Goal: Find specific page/section: Find specific page/section

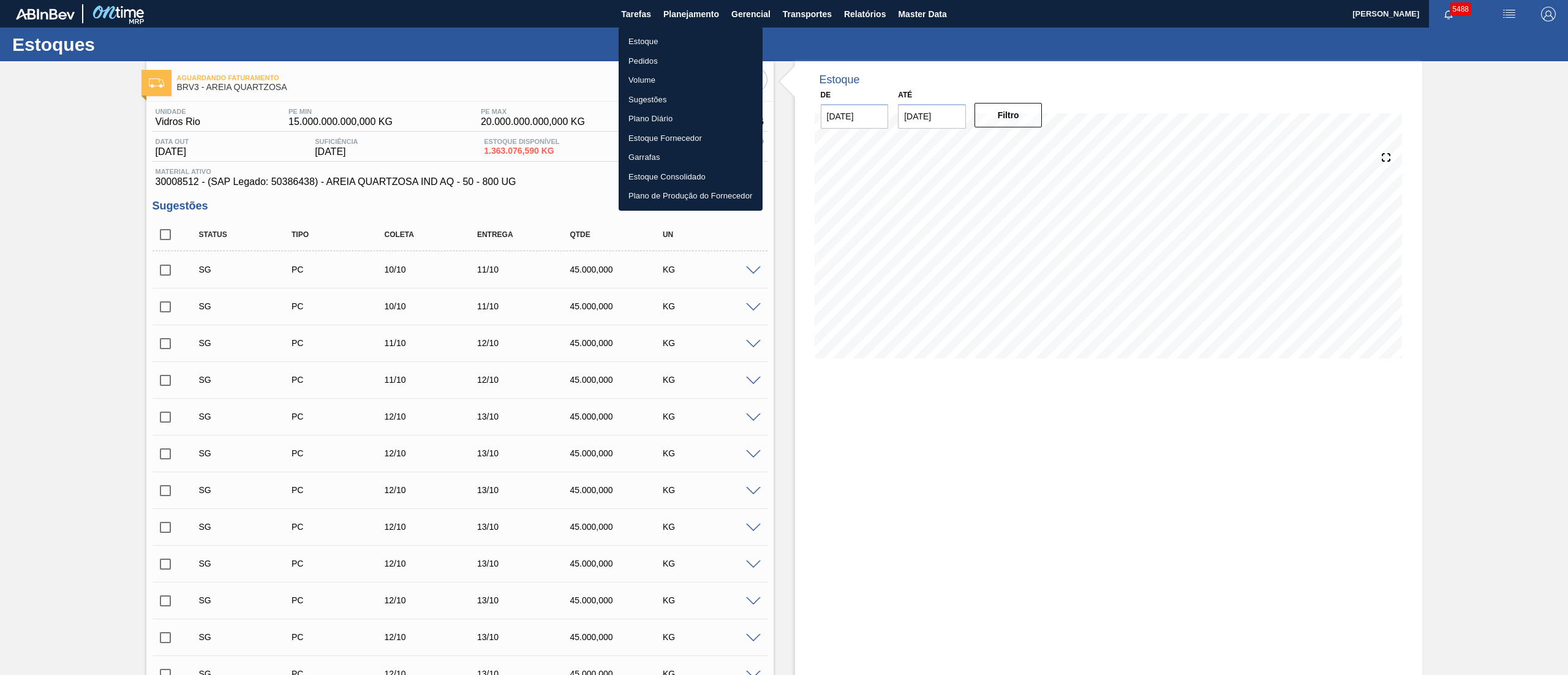
click at [643, 47] on li "Estoque" at bounding box center [690, 41] width 144 height 19
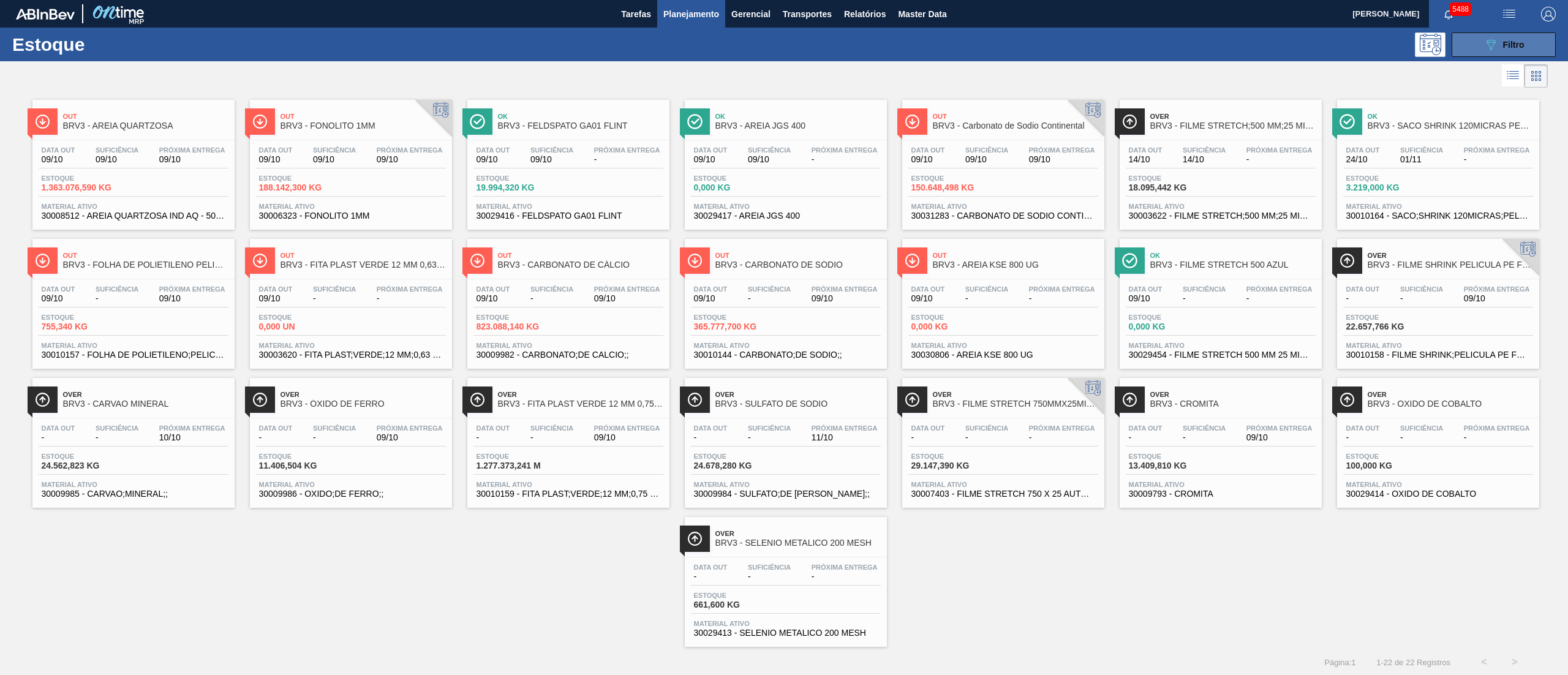
click at [1477, 43] on button "089F7B8B-B2A5-4AFE-B5C0-19BA573D28AC Filtro" at bounding box center [1504, 45] width 104 height 25
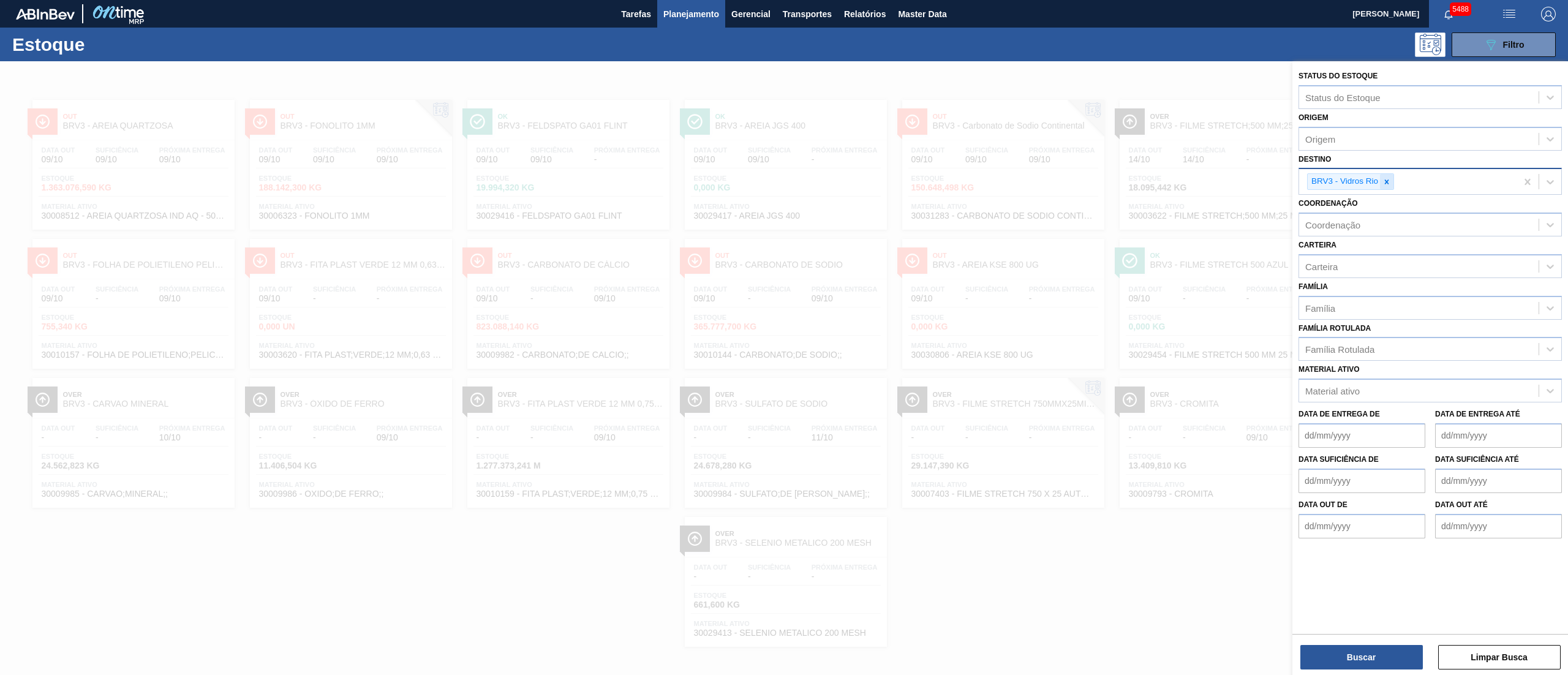
click at [1388, 185] on div at bounding box center [1387, 181] width 13 height 15
type input "brvc"
click at [1380, 211] on div "BRVC - Vidros Paraná" at bounding box center [1430, 211] width 263 height 23
click at [1371, 648] on button "Buscar" at bounding box center [1361, 657] width 122 height 25
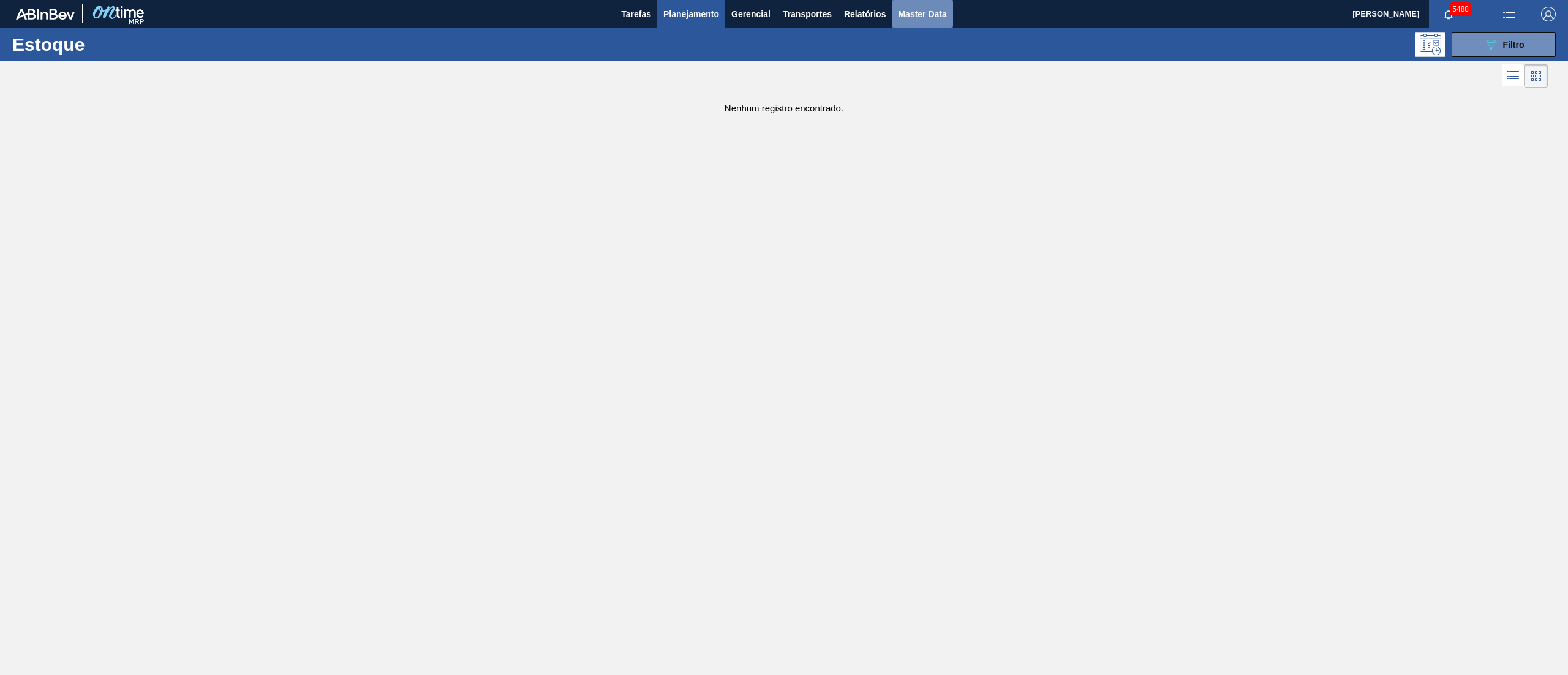
click at [914, 17] on span "Master Data" at bounding box center [922, 14] width 49 height 15
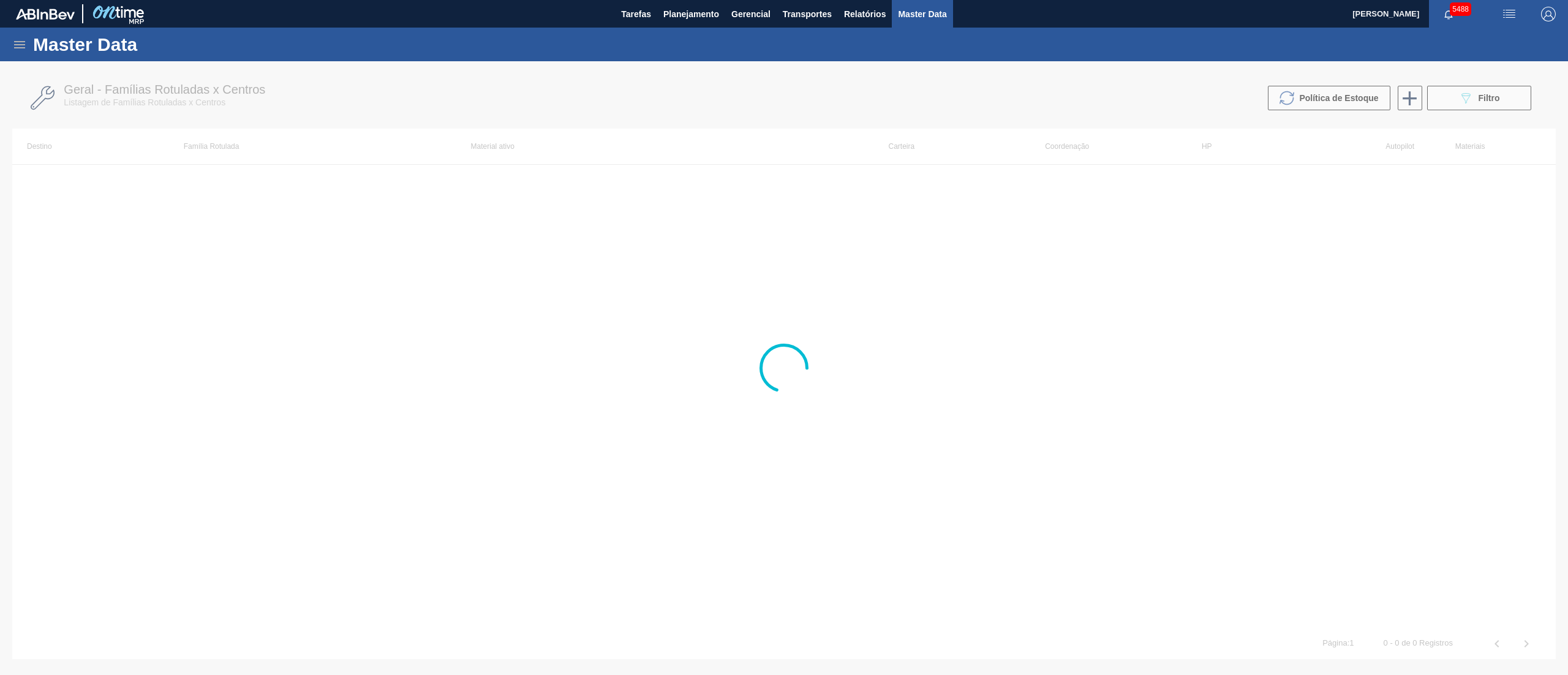
click at [20, 49] on icon at bounding box center [19, 45] width 15 height 15
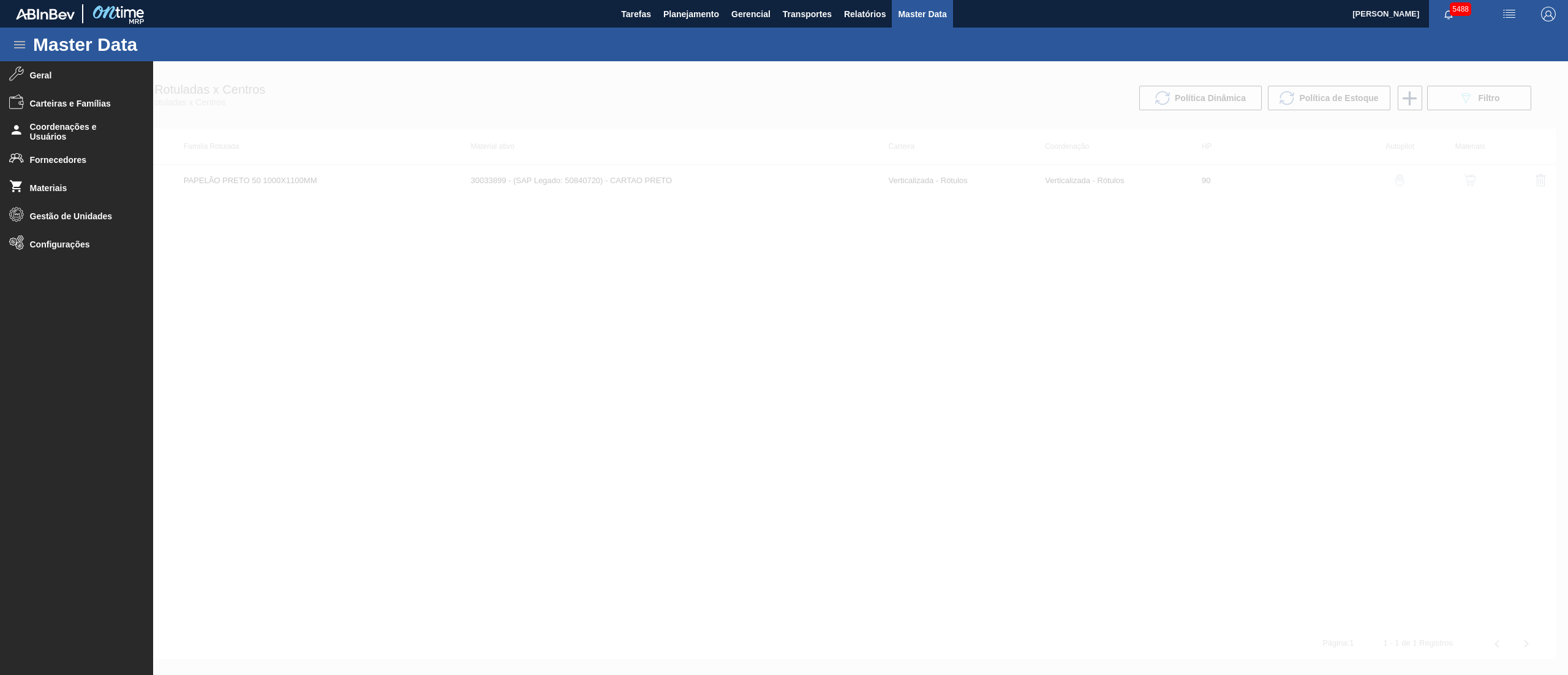
click at [667, 125] on div at bounding box center [784, 368] width 1568 height 614
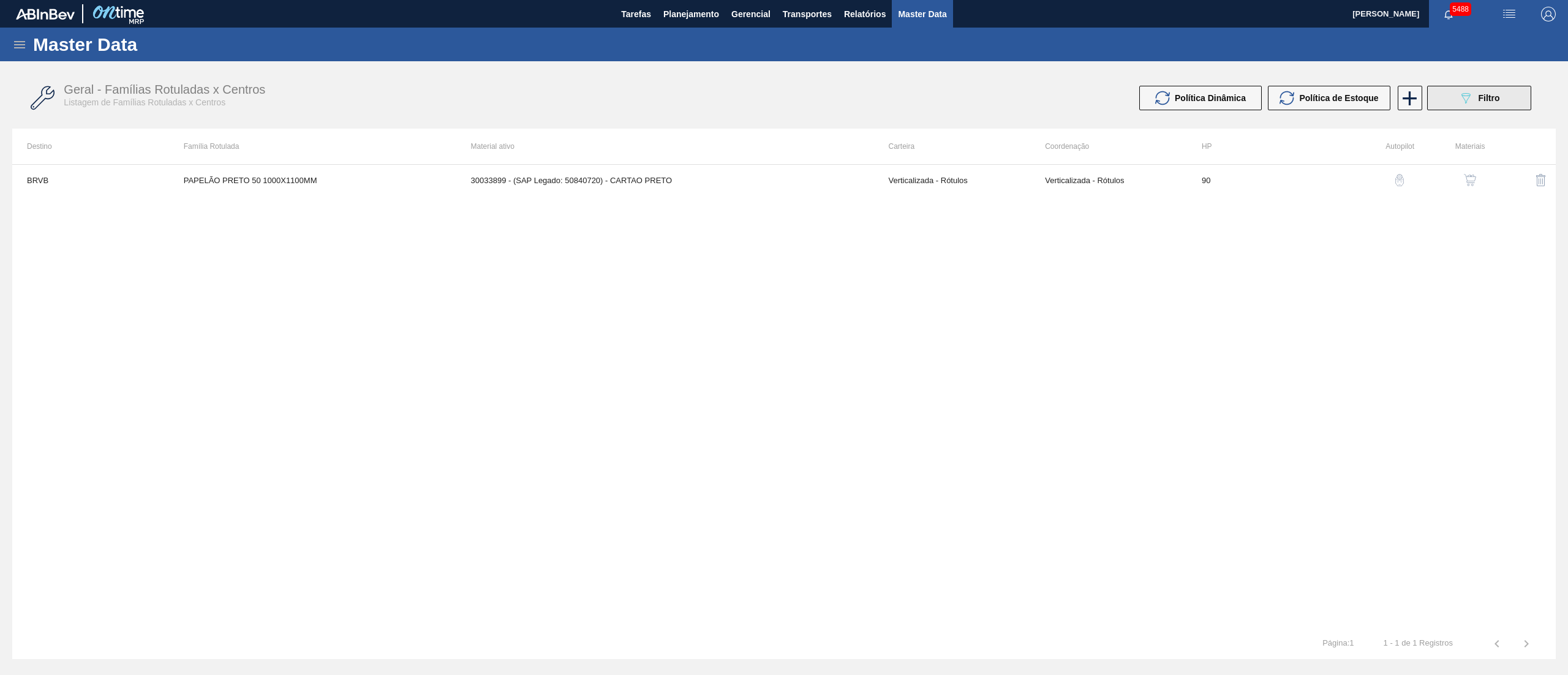
click at [1475, 100] on div "089F7B8B-B2A5-4AFE-B5C0-19BA573D28AC Filtro" at bounding box center [1479, 98] width 41 height 15
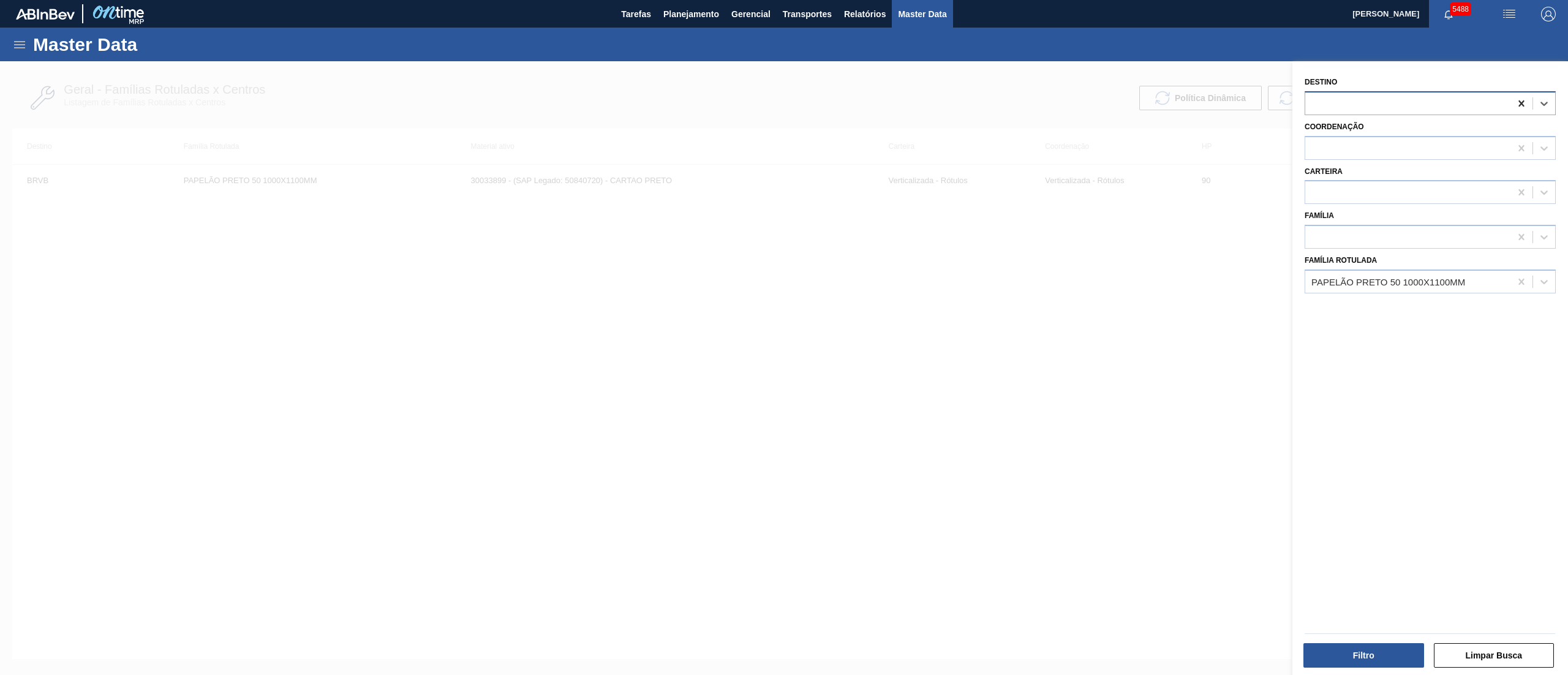
click at [1516, 105] on icon at bounding box center [1521, 104] width 12 height 12
type input "brvc"
click at [1444, 137] on div "BRVC - Vidros Paraná" at bounding box center [1430, 134] width 251 height 23
click at [1519, 282] on icon at bounding box center [1521, 281] width 5 height 6
click at [1328, 646] on button "Filtro" at bounding box center [1364, 655] width 121 height 25
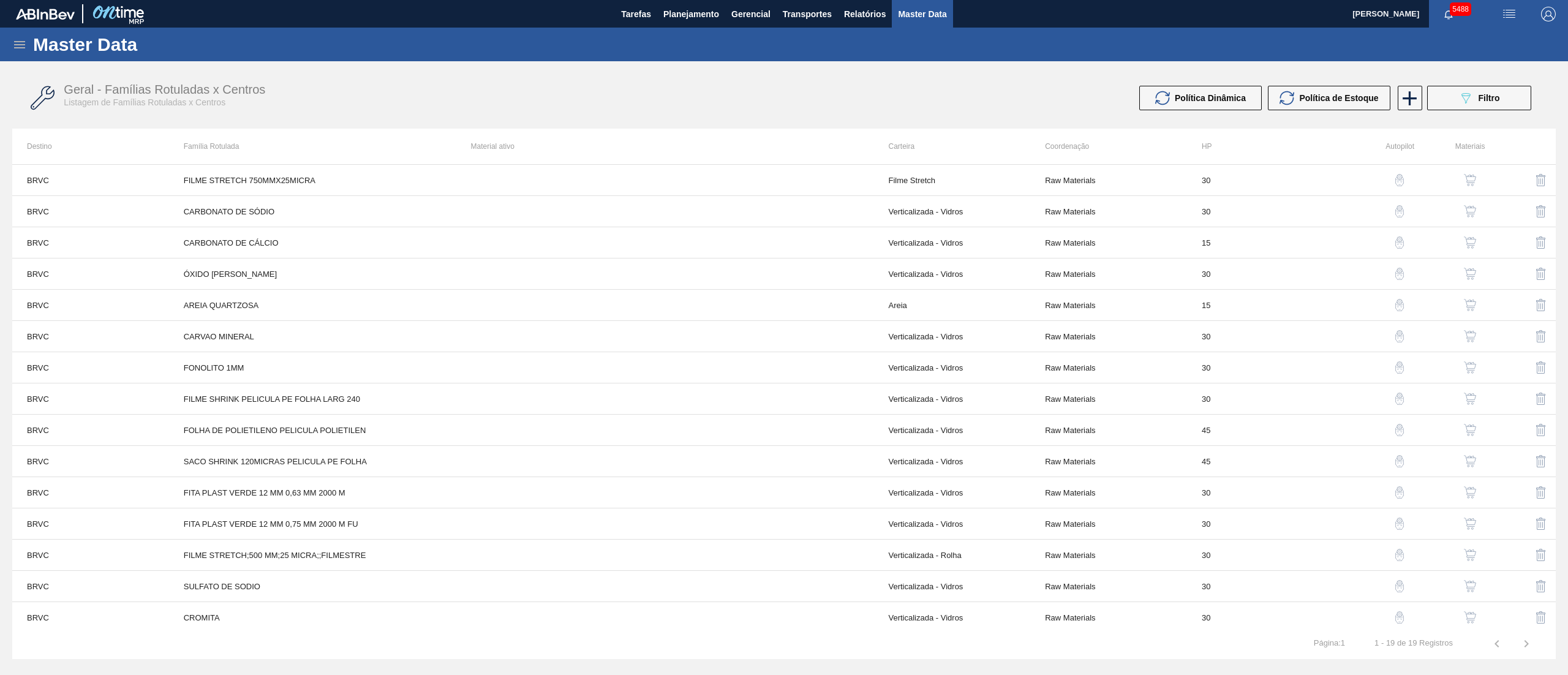
click at [658, 54] on div "Master Data" at bounding box center [784, 44] width 1568 height 34
click at [1464, 180] on img "button" at bounding box center [1470, 180] width 12 height 12
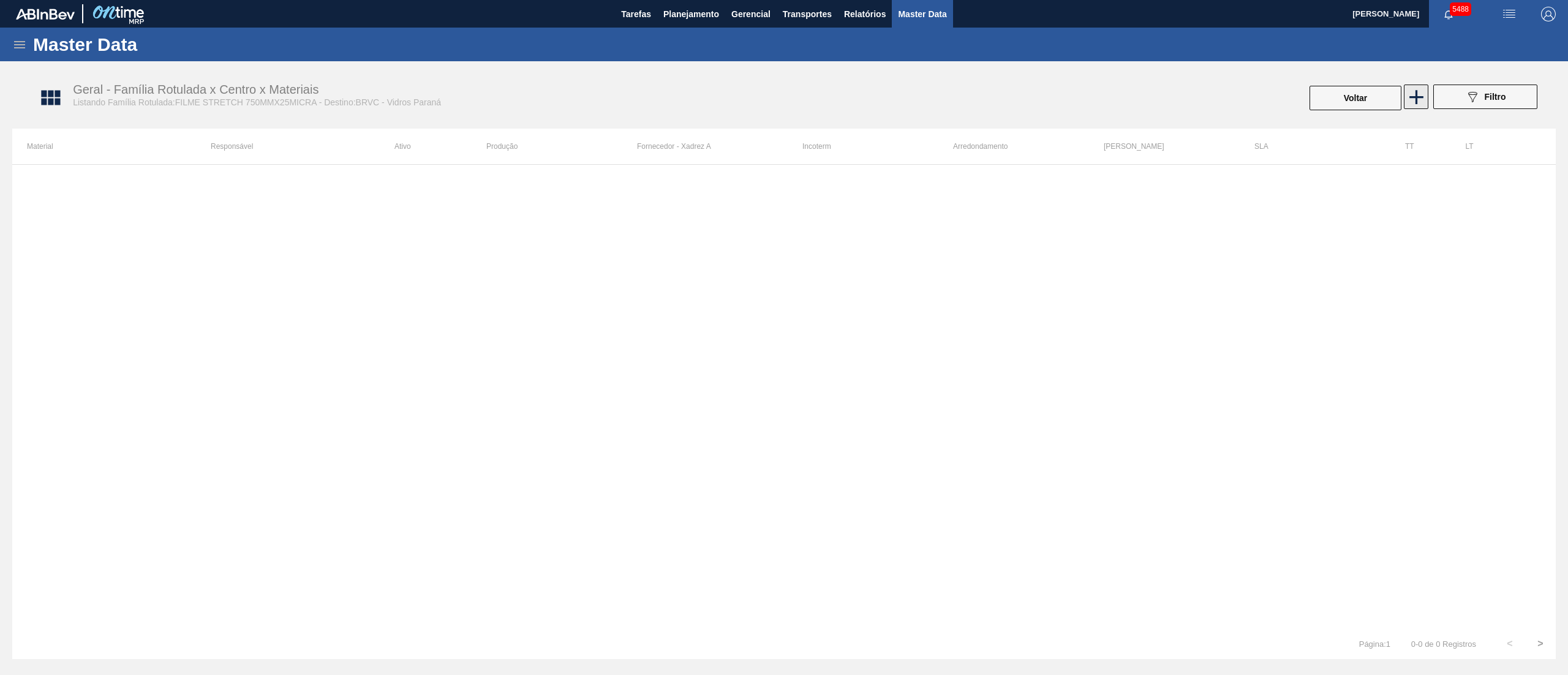
click at [1409, 95] on icon at bounding box center [1417, 97] width 24 height 24
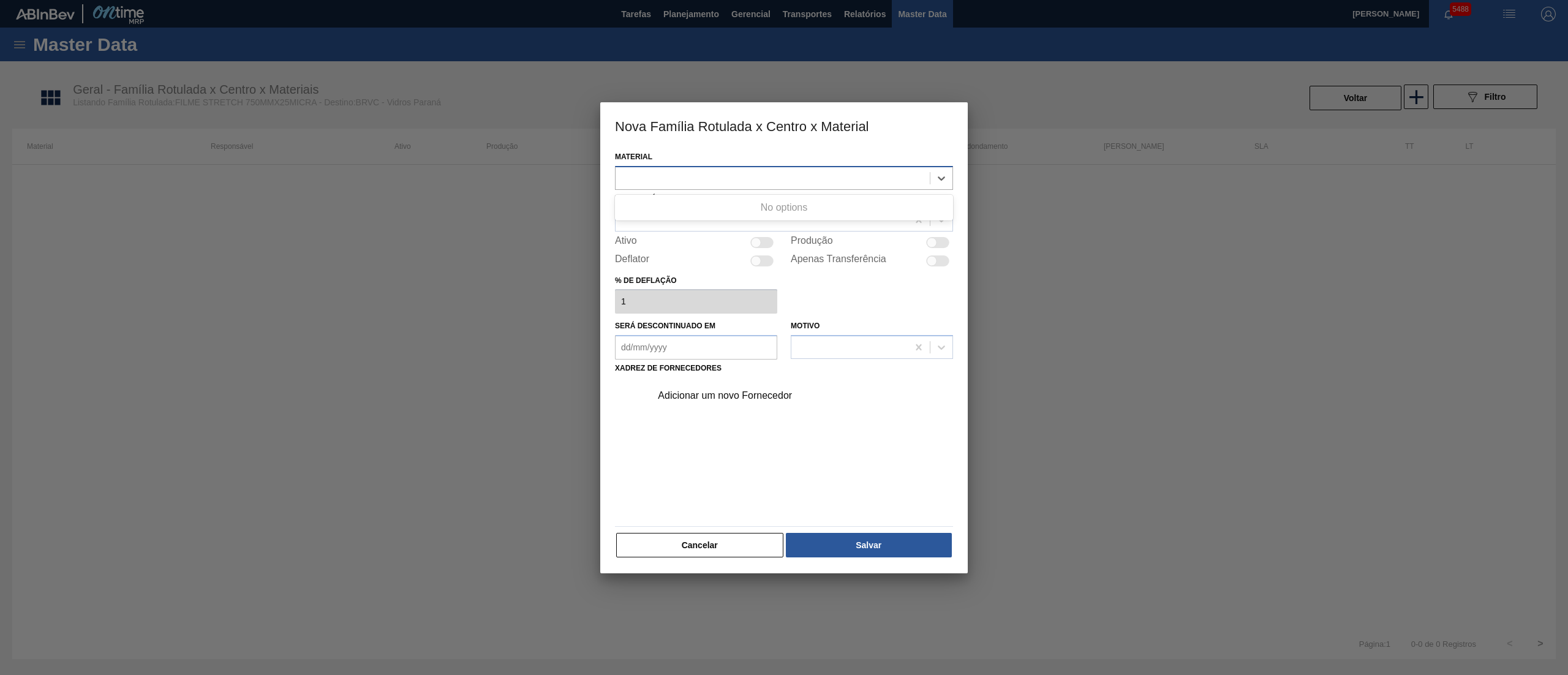
click at [672, 170] on div at bounding box center [772, 177] width 314 height 18
click at [726, 409] on div "Adicionar um novo Fornecedor" at bounding box center [799, 395] width 310 height 31
click at [696, 548] on button "Cancelar" at bounding box center [700, 545] width 167 height 25
